Goal: Transaction & Acquisition: Purchase product/service

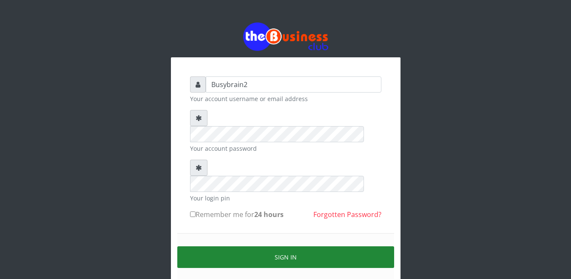
click at [298, 247] on button "Sign in" at bounding box center [285, 258] width 217 height 22
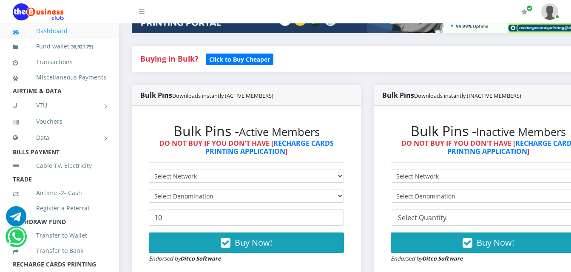
scroll to position [170, 0]
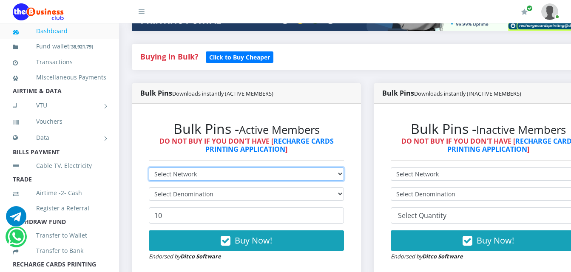
click at [253, 168] on select "Select Network MTN Globacom 9Mobile Airtel" at bounding box center [246, 174] width 195 height 13
select select "MTN"
click at [149, 168] on select "Select Network MTN Globacom 9Mobile Airtel" at bounding box center [246, 174] width 195 height 13
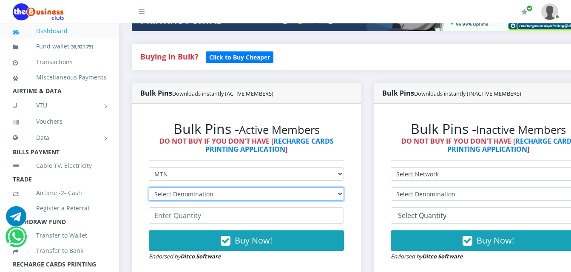
click at [246, 187] on select "Select Denomination MTN NGN100 - ₦96.99 MTN NGN200 - ₦193.98 MTN NGN400 - ₦387.…" at bounding box center [246, 193] width 195 height 13
select select "96.99-100"
click at [149, 187] on select "Select Denomination MTN NGN100 - ₦96.99 MTN NGN200 - ₦193.98 MTN NGN400 - ₦387.…" at bounding box center [246, 193] width 195 height 13
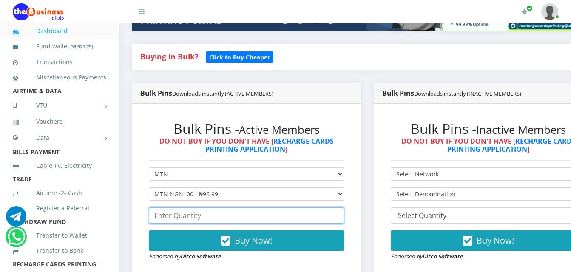
click at [245, 210] on input "number" at bounding box center [246, 215] width 195 height 16
click at [243, 213] on input "number" at bounding box center [246, 215] width 195 height 16
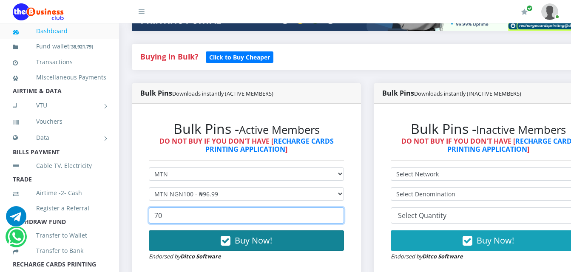
type input "70"
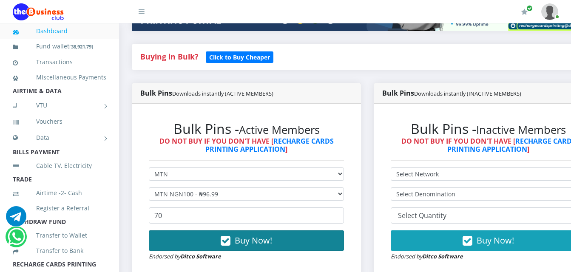
click at [261, 235] on span "Buy Now!" at bounding box center [253, 240] width 37 height 11
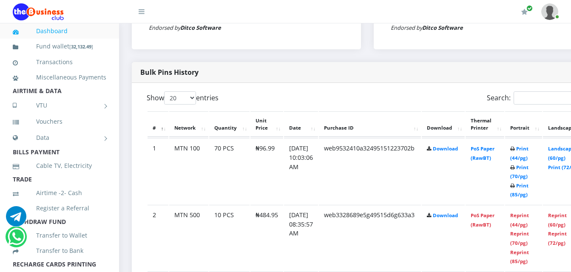
scroll to position [402, 0]
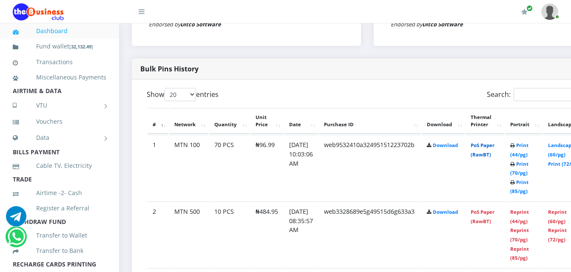
click at [494, 142] on link "PoS Paper (RawBT)" at bounding box center [483, 150] width 24 height 16
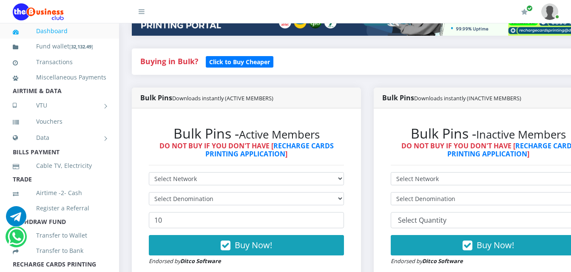
scroll to position [170, 0]
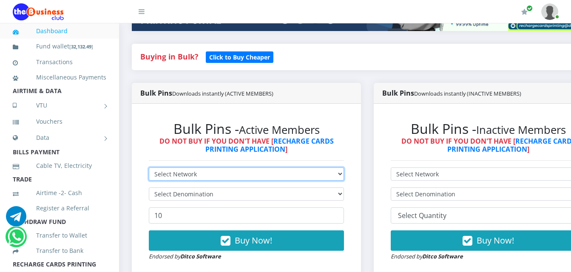
click at [265, 168] on select "Select Network MTN Globacom 9Mobile Airtel" at bounding box center [246, 174] width 195 height 13
select select "MTN"
click at [149, 168] on select "Select Network MTN Globacom 9Mobile Airtel" at bounding box center [246, 174] width 195 height 13
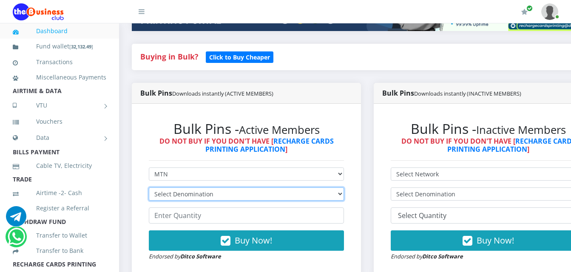
click at [262, 187] on select "Select Denomination MTN NGN100 - ₦96.99 MTN NGN200 - ₦193.98 MTN NGN400 - ₦387.…" at bounding box center [246, 193] width 195 height 13
select select "193.98-200"
click at [149, 187] on select "Select Denomination MTN NGN100 - ₦96.99 MTN NGN200 - ₦193.98 MTN NGN400 - ₦387.…" at bounding box center [246, 193] width 195 height 13
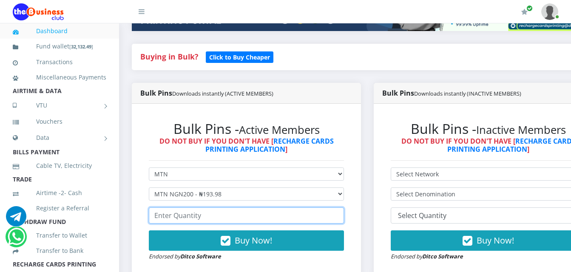
click at [257, 210] on input "number" at bounding box center [246, 215] width 195 height 16
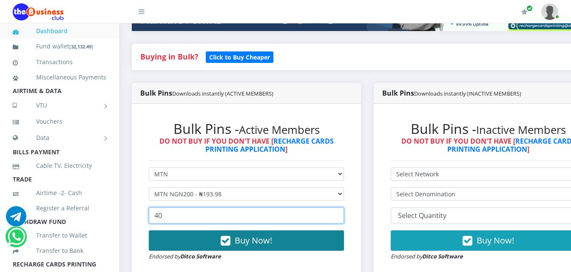
type input "40"
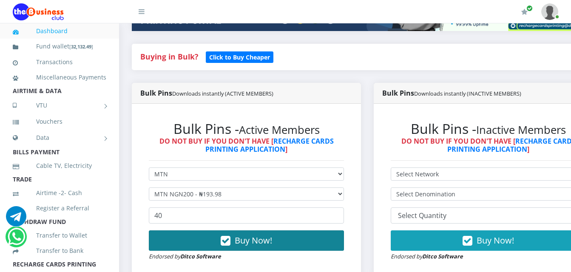
click at [261, 230] on button "Buy Now!" at bounding box center [246, 240] width 195 height 20
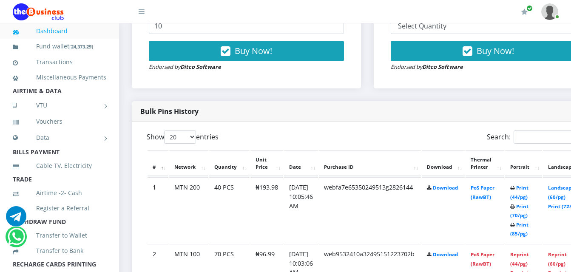
click at [492, 185] on td "PoS Paper (RawBT)" at bounding box center [485, 210] width 39 height 66
click at [489, 187] on link "PoS Paper (RawBT)" at bounding box center [483, 193] width 24 height 16
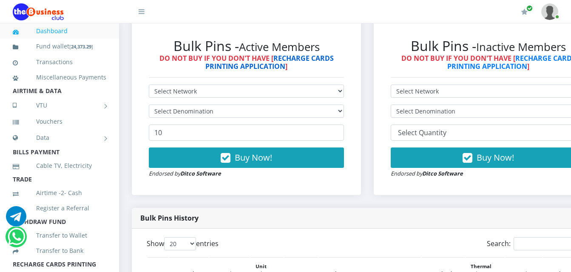
scroll to position [255, 0]
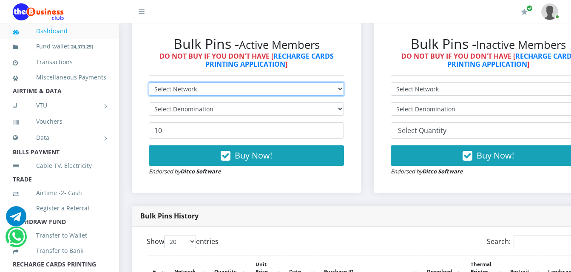
click at [324, 82] on select "Select Network MTN Globacom 9Mobile Airtel" at bounding box center [246, 88] width 195 height 13
select select "MTN"
click at [149, 82] on select "Select Network MTN Globacom 9Mobile Airtel" at bounding box center [246, 88] width 195 height 13
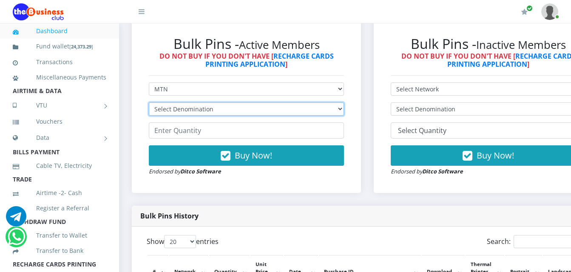
click at [317, 102] on select "Select Denomination MTN NGN100 - ₦96.99 MTN NGN200 - ₦193.98 MTN NGN400 - ₦387.…" at bounding box center [246, 108] width 195 height 13
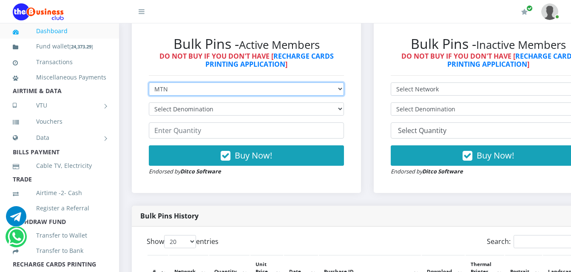
click at [318, 82] on select "Select Network MTN Globacom 9Mobile Airtel" at bounding box center [246, 88] width 195 height 13
select select "Airtel"
click at [149, 82] on select "Select Network MTN Globacom 9Mobile Airtel" at bounding box center [246, 88] width 195 height 13
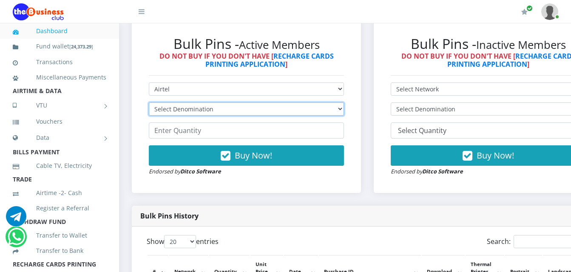
click at [317, 102] on select "Select Denomination Airtel NGN100 - ₦96.38 Airtel NGN200 - ₦192.76 Airtel NGN50…" at bounding box center [246, 108] width 195 height 13
select select "192.76-200"
click at [149, 102] on select "Select Denomination Airtel NGN100 - ₦96.38 Airtel NGN200 - ₦192.76 Airtel NGN50…" at bounding box center [246, 108] width 195 height 13
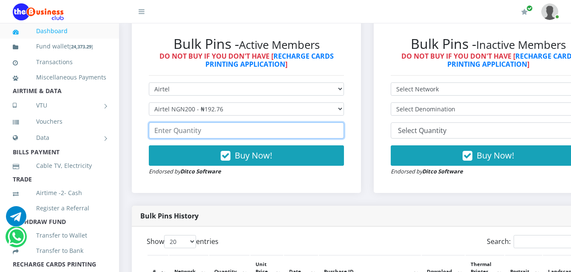
click at [319, 124] on input "number" at bounding box center [246, 130] width 195 height 16
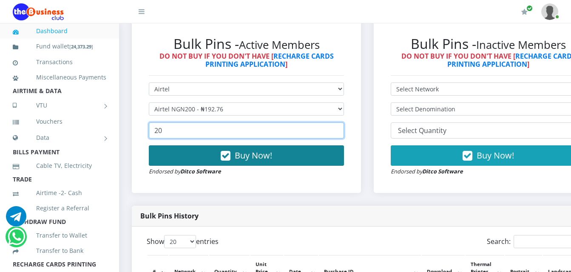
type input "20"
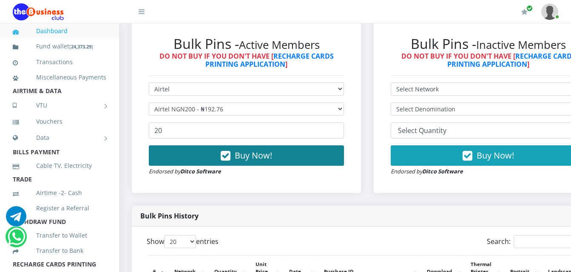
click at [316, 146] on button "Buy Now!" at bounding box center [246, 155] width 195 height 20
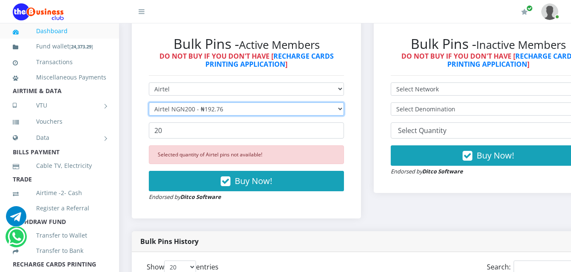
click at [333, 105] on select "Select Denomination Airtel NGN100 - ₦96.38 Airtel NGN200 - ₦192.76 Airtel NGN50…" at bounding box center [246, 108] width 195 height 13
click at [149, 102] on select "Select Denomination Airtel NGN100 - ₦96.38 Airtel NGN200 - ₦192.76 Airtel NGN50…" at bounding box center [246, 108] width 195 height 13
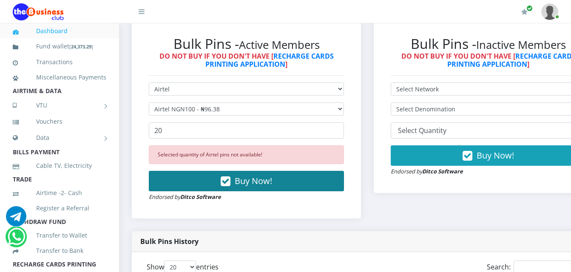
click at [325, 179] on button "Buy Now!" at bounding box center [246, 181] width 195 height 20
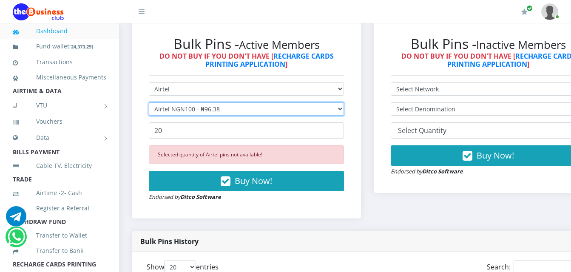
click at [344, 102] on select "Select Denomination Airtel NGN100 - ₦96.38 Airtel NGN200 - ₦192.76 Airtel NGN50…" at bounding box center [246, 108] width 195 height 13
select select "481.9-500"
click at [149, 102] on select "Select Denomination Airtel NGN100 - ₦96.38 Airtel NGN200 - ₦192.76 Airtel NGN50…" at bounding box center [246, 108] width 195 height 13
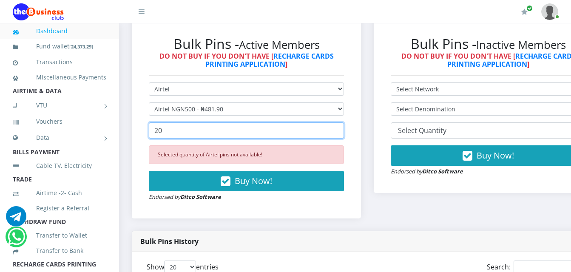
click at [308, 123] on input "20" at bounding box center [246, 130] width 195 height 16
type input "2"
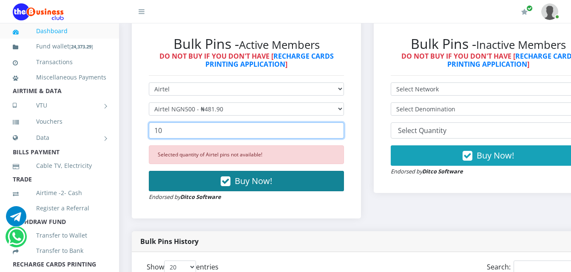
type input "10"
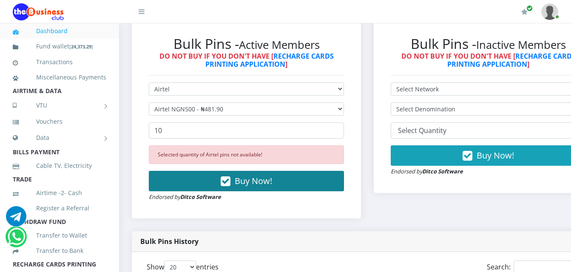
click at [284, 171] on button "Buy Now!" at bounding box center [246, 181] width 195 height 20
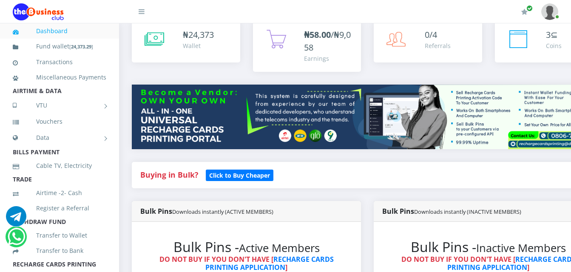
scroll to position [170, 0]
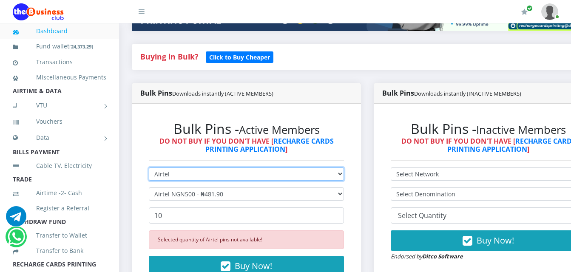
click at [340, 170] on select "Select Network MTN Globacom 9Mobile Airtel" at bounding box center [246, 174] width 195 height 13
select select "Glo"
click at [149, 168] on select "Select Network MTN Globacom 9Mobile Airtel" at bounding box center [246, 174] width 195 height 13
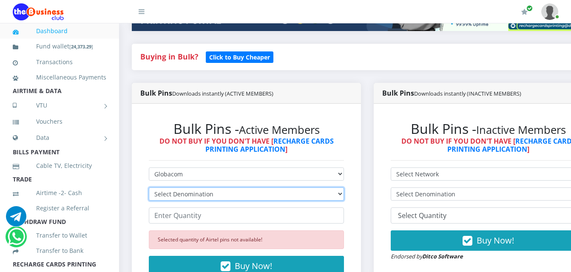
click at [341, 188] on select "Select Denomination" at bounding box center [246, 193] width 195 height 13
select select "96.55-100"
click at [149, 187] on select "Select Denomination Glo NGN100 - ₦96.55 Glo NGN200 - ₦193.10 Glo NGN500 - ₦482.…" at bounding box center [246, 193] width 195 height 13
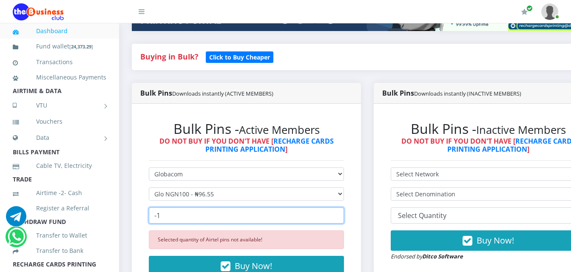
click at [344, 208] on input "-1" at bounding box center [246, 215] width 195 height 16
type input "-1"
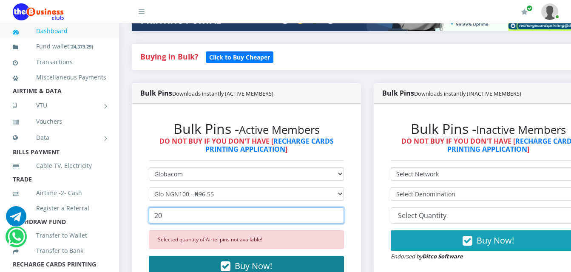
type input "20"
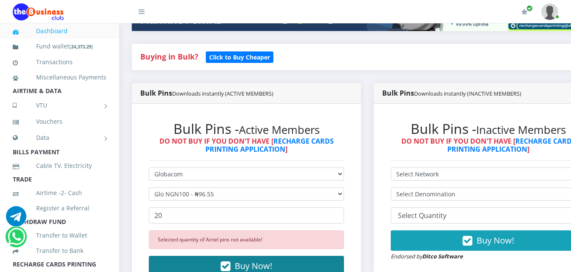
click at [344, 260] on button "Buy Now!" at bounding box center [246, 266] width 195 height 20
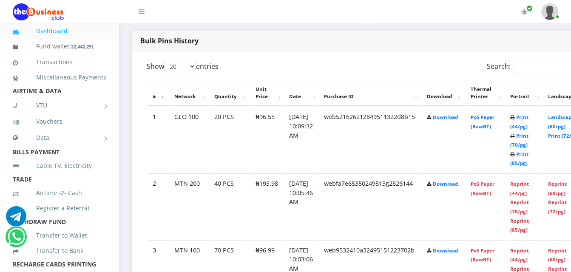
scroll to position [445, 0]
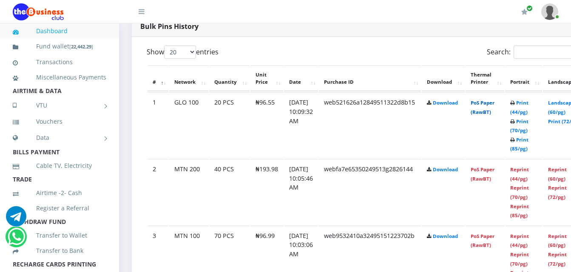
click at [491, 99] on link "PoS Paper (RawBT)" at bounding box center [483, 107] width 24 height 16
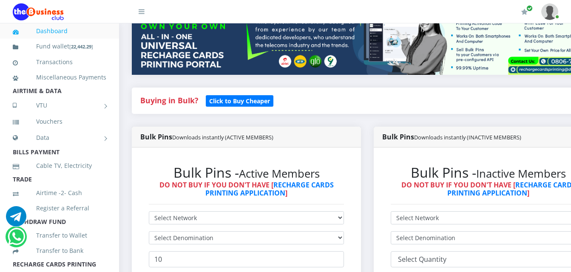
scroll to position [128, 0]
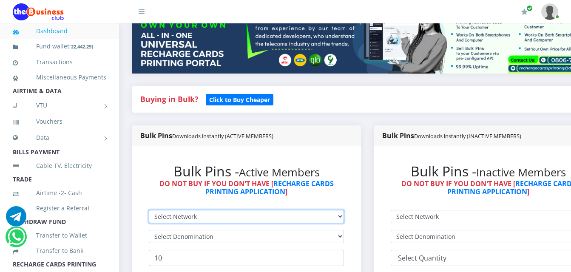
click at [344, 211] on select "Select Network MTN Globacom 9Mobile Airtel" at bounding box center [246, 216] width 195 height 13
select select "Glo"
click at [149, 210] on select "Select Network MTN Globacom 9Mobile Airtel" at bounding box center [246, 216] width 195 height 13
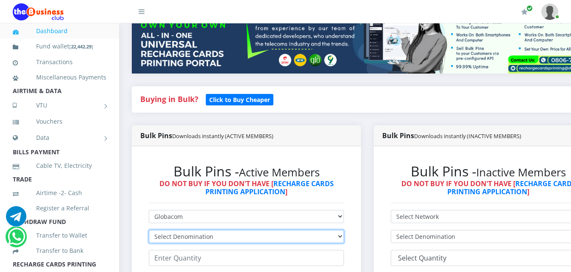
click at [335, 230] on select "Select Denomination Glo NGN100 - ₦96.55 Glo NGN200 - ₦193.10 Glo NGN500 - ₦482.…" at bounding box center [246, 236] width 195 height 13
select select "193.1-200"
click at [149, 230] on select "Select Denomination Glo NGN100 - ₦96.55 Glo NGN200 - ₦193.10 Glo NGN500 - ₦482.…" at bounding box center [246, 236] width 195 height 13
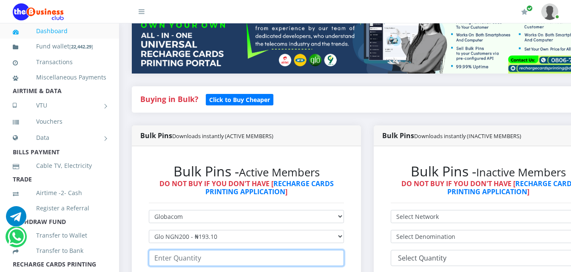
click at [334, 252] on input "number" at bounding box center [246, 258] width 195 height 16
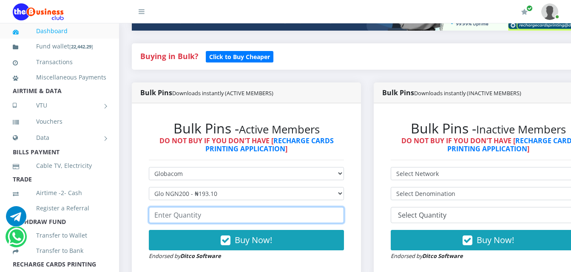
scroll to position [213, 0]
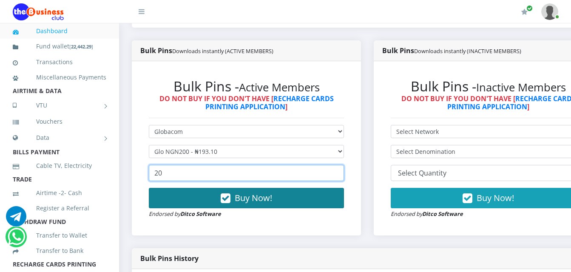
type input "20"
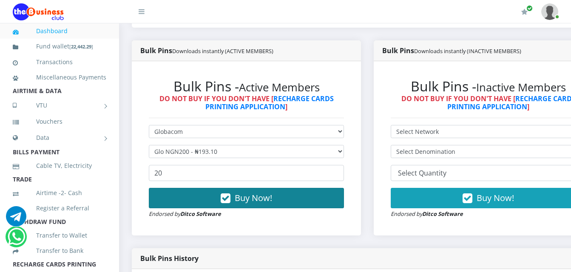
click at [323, 188] on button "Buy Now!" at bounding box center [246, 198] width 195 height 20
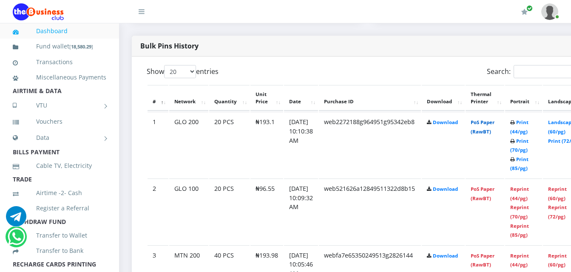
click at [491, 119] on link "PoS Paper (RawBT)" at bounding box center [483, 127] width 24 height 16
